Goal: Navigation & Orientation: Go to known website

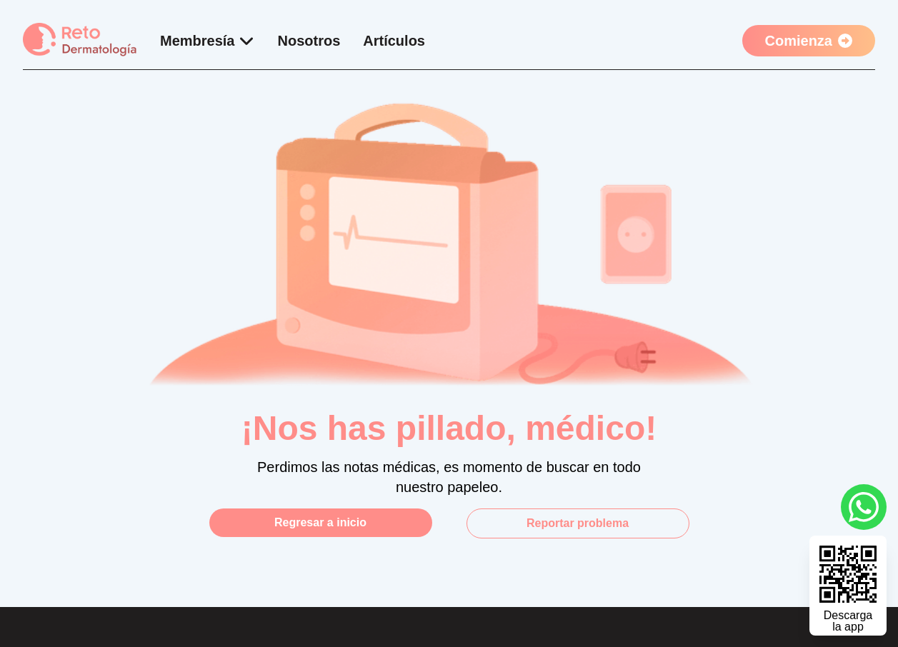
click at [281, 529] on button "Regresar a inicio" at bounding box center [320, 523] width 223 height 29
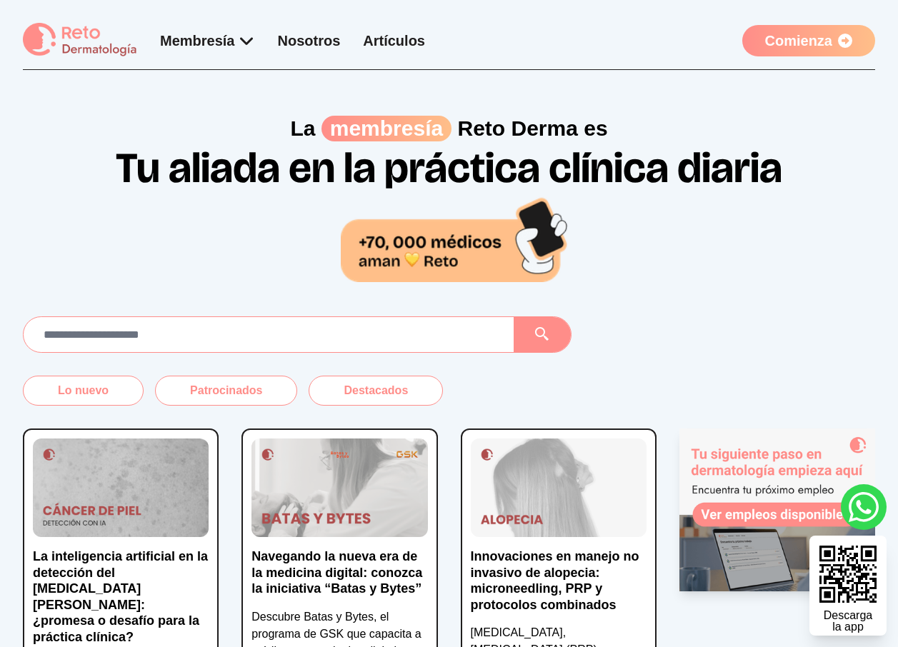
click at [786, 37] on link "Comienza" at bounding box center [808, 40] width 133 height 31
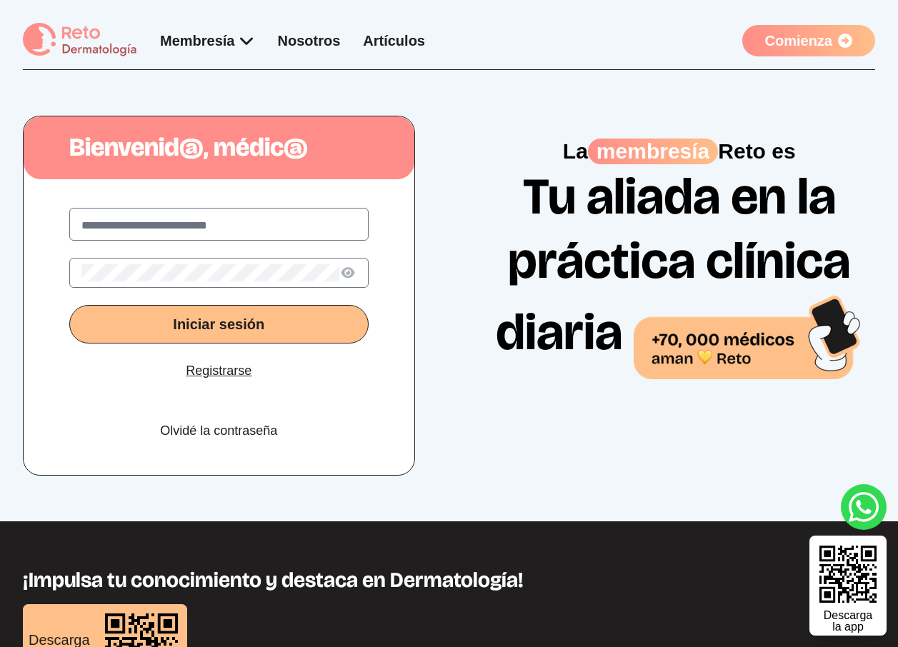
click at [395, 40] on link "Artículos" at bounding box center [394, 41] width 62 height 16
